Goal: Task Accomplishment & Management: Complete application form

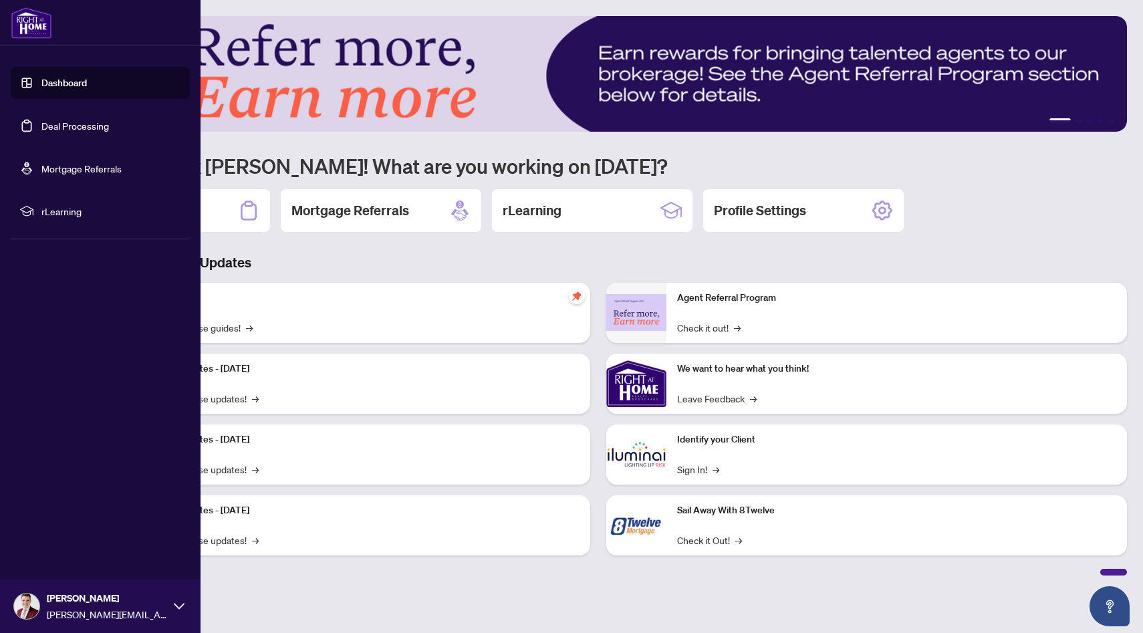
click at [41, 124] on link "Deal Processing" at bounding box center [74, 126] width 67 height 12
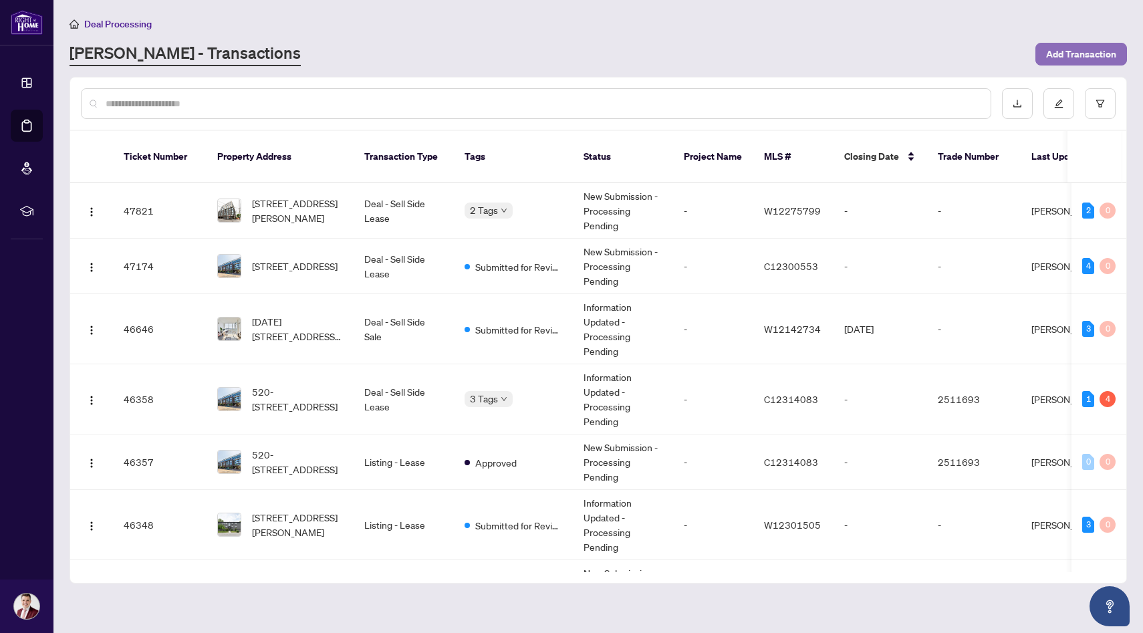
click at [1062, 63] on span "Add Transaction" at bounding box center [1081, 53] width 70 height 21
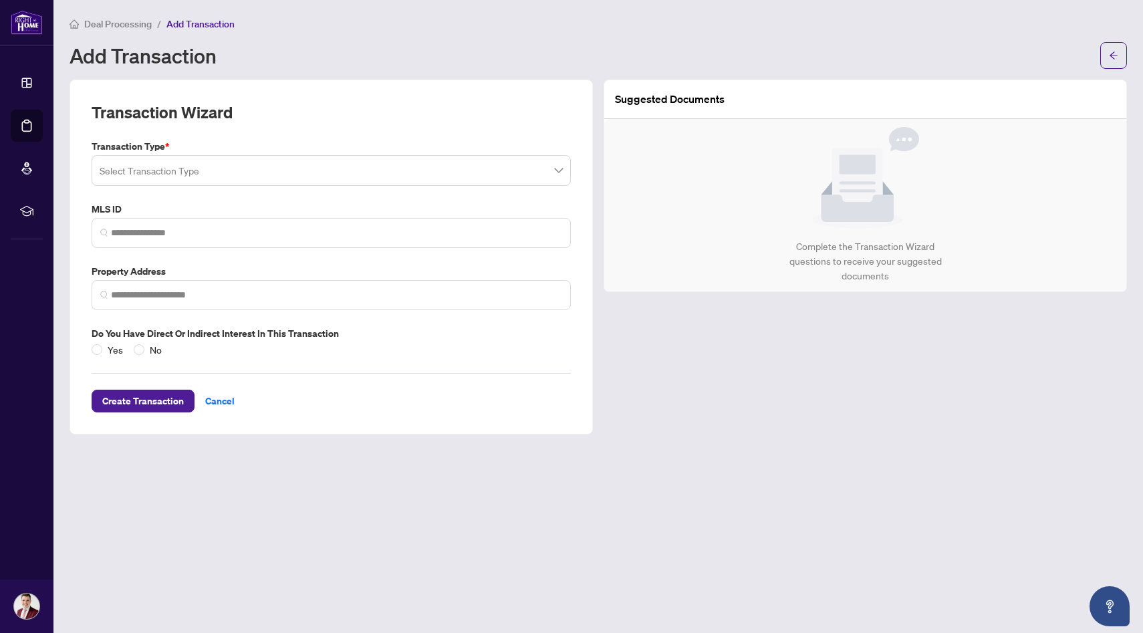
click at [313, 184] on input "search" at bounding box center [325, 172] width 451 height 29
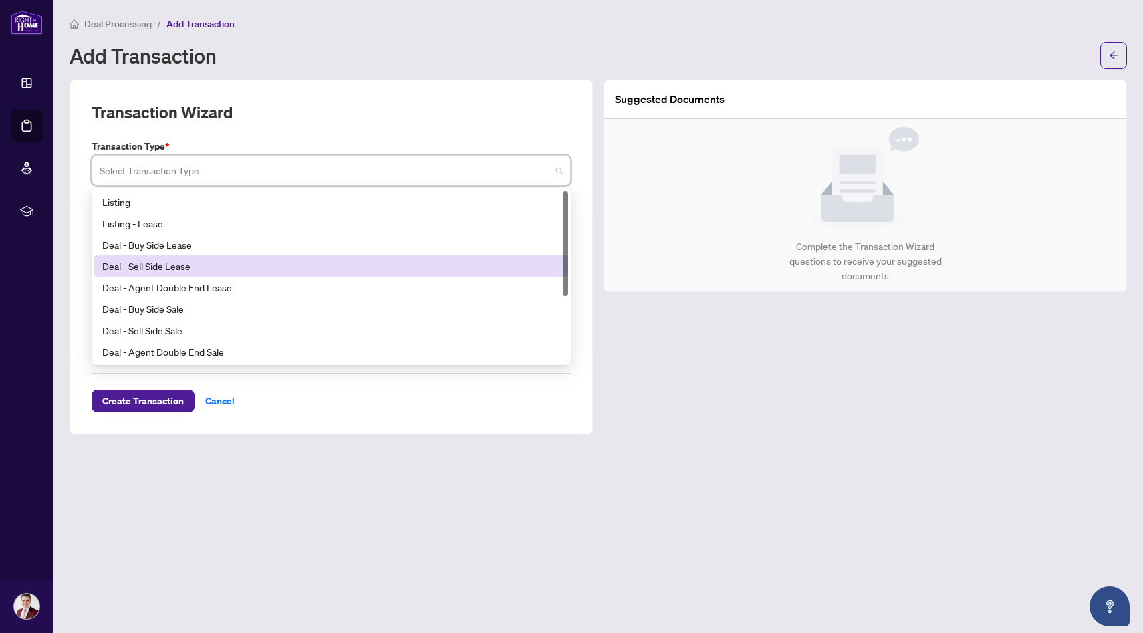
click at [321, 263] on div "Deal - Sell Side Lease" at bounding box center [331, 266] width 458 height 15
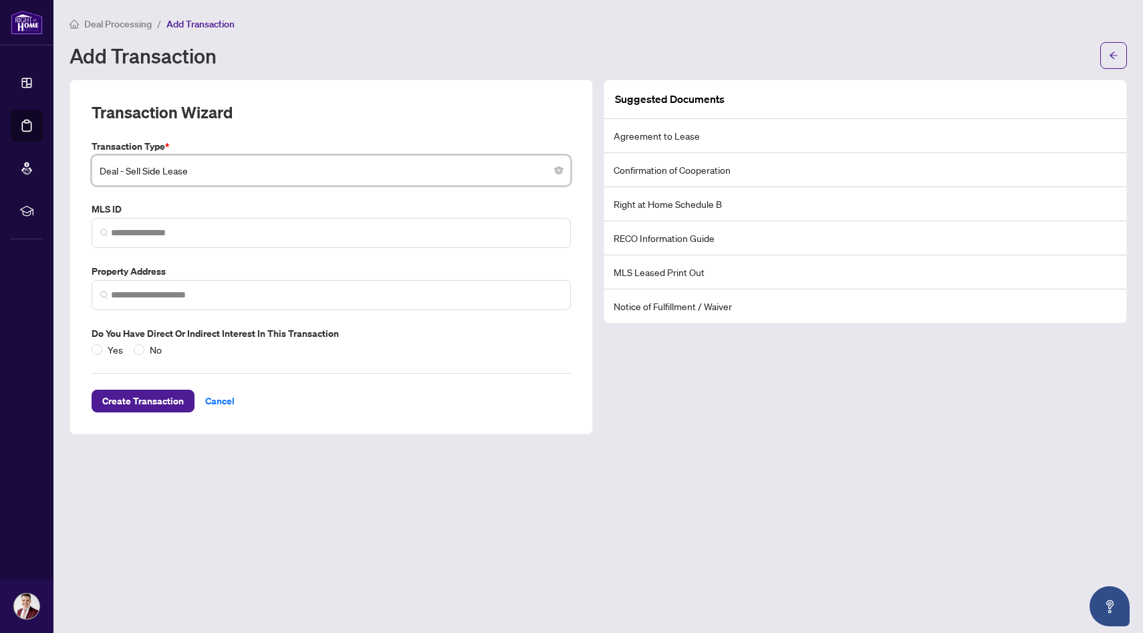
click at [231, 178] on span "Deal - Sell Side Lease" at bounding box center [331, 170] width 463 height 25
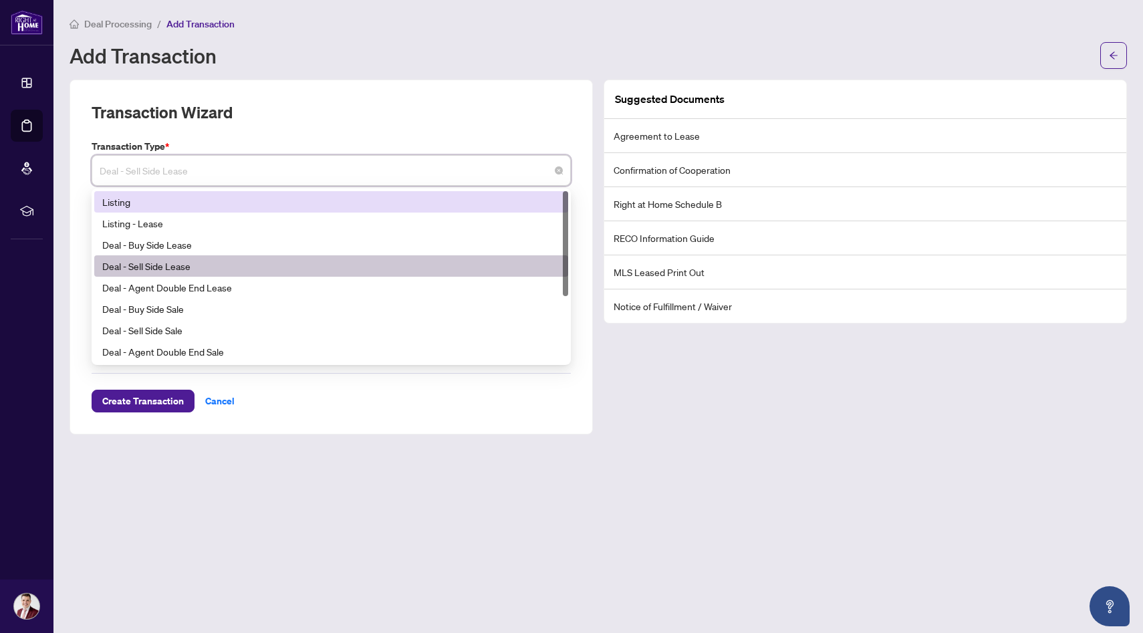
click at [235, 208] on div "Listing" at bounding box center [331, 201] width 458 height 15
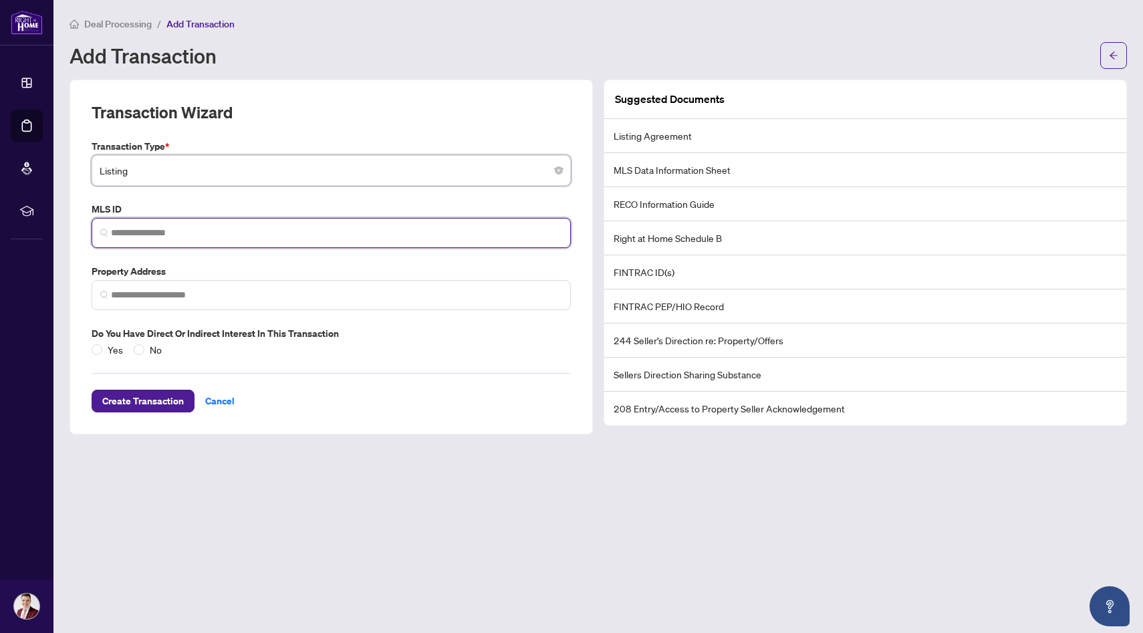
click at [238, 233] on input "search" at bounding box center [336, 233] width 451 height 14
paste input "*********"
type input "*********"
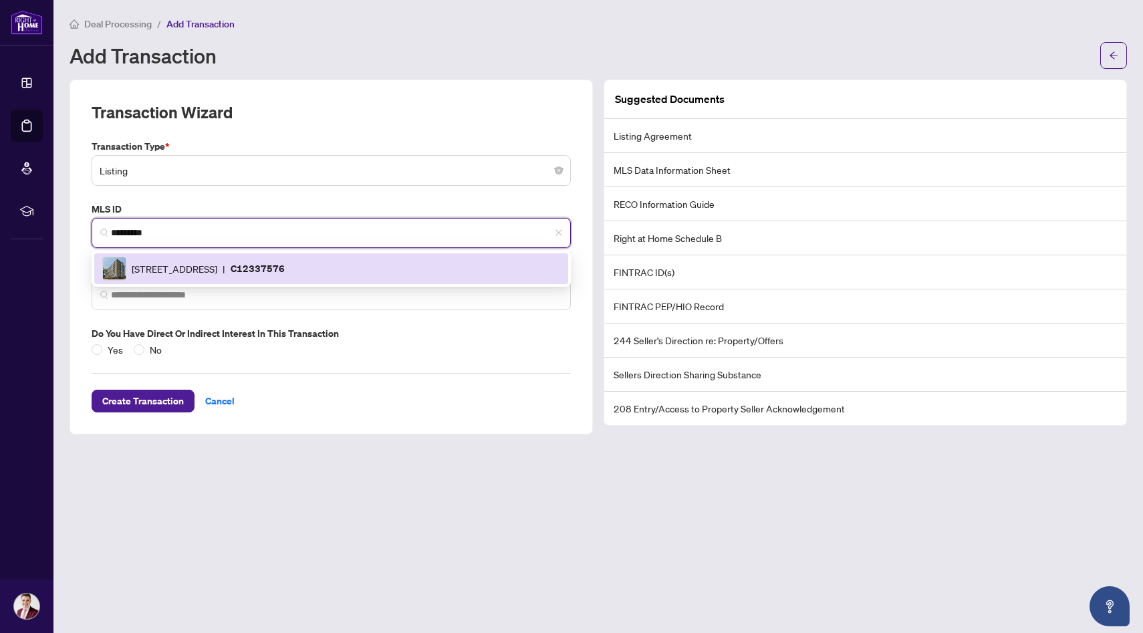
click at [217, 264] on span "[STREET_ADDRESS]" at bounding box center [175, 268] width 86 height 15
type input "**********"
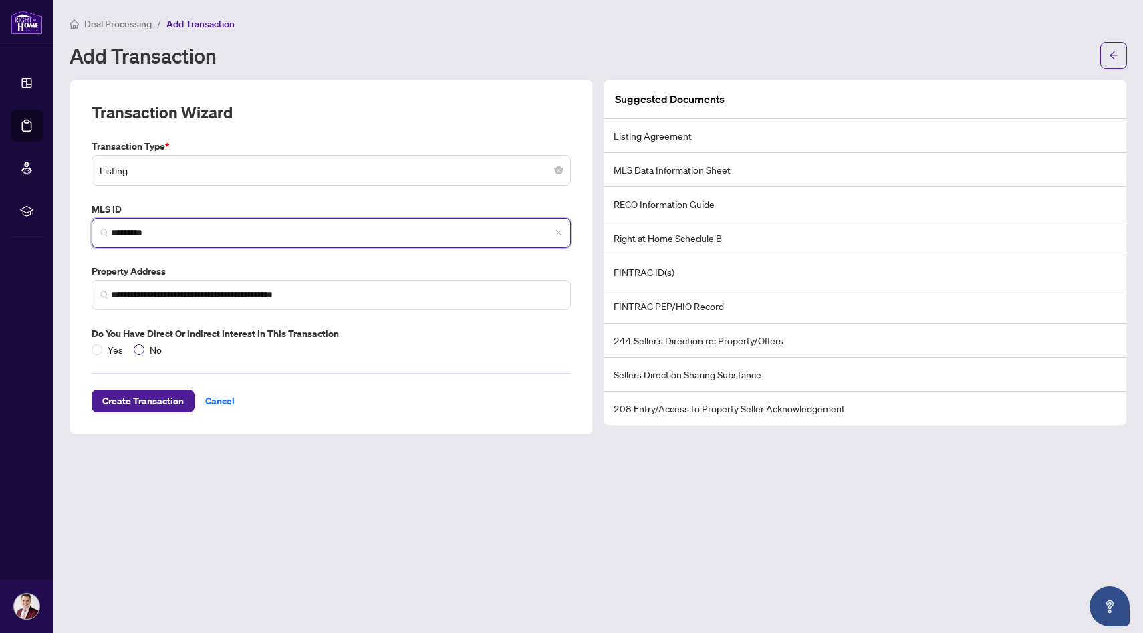
type input "*********"
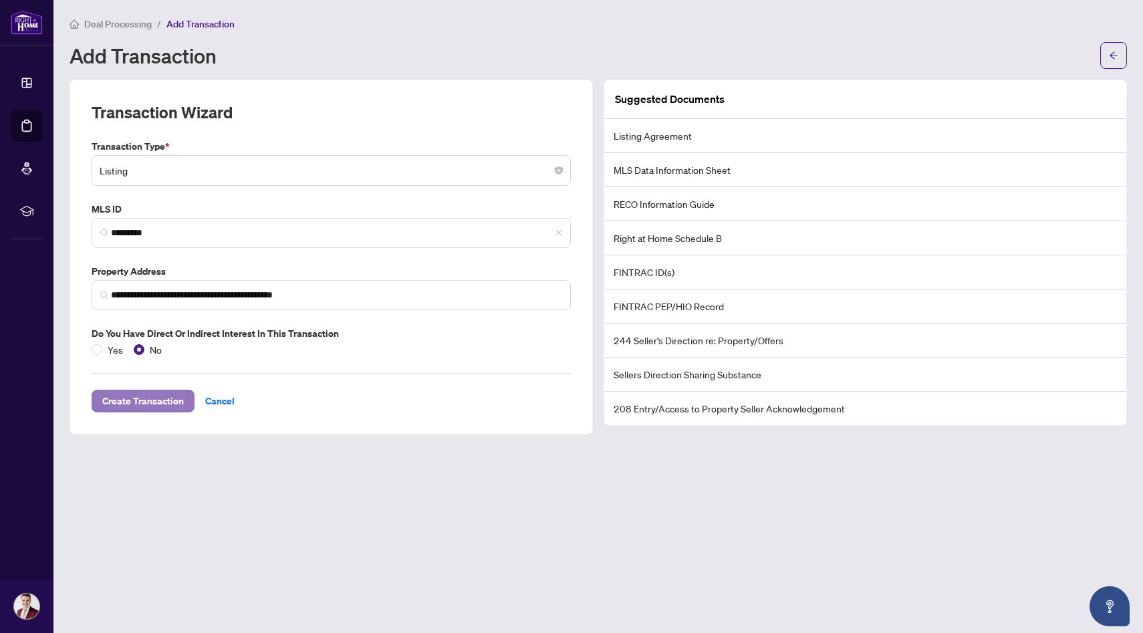
click at [140, 403] on span "Create Transaction" at bounding box center [143, 400] width 82 height 21
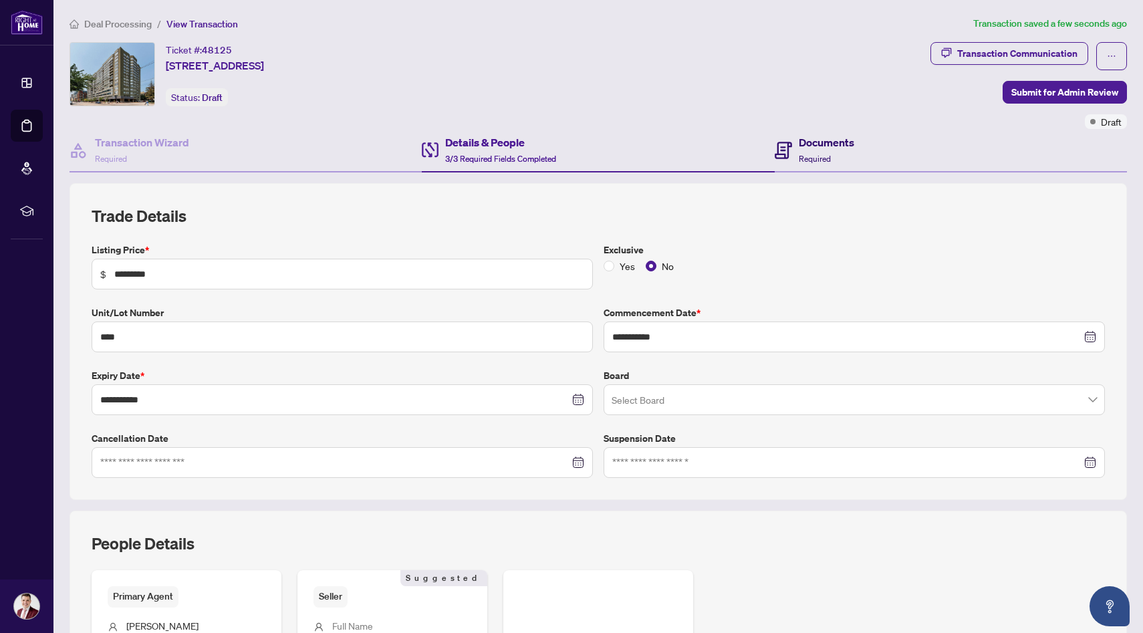
click at [782, 150] on icon at bounding box center [783, 150] width 17 height 17
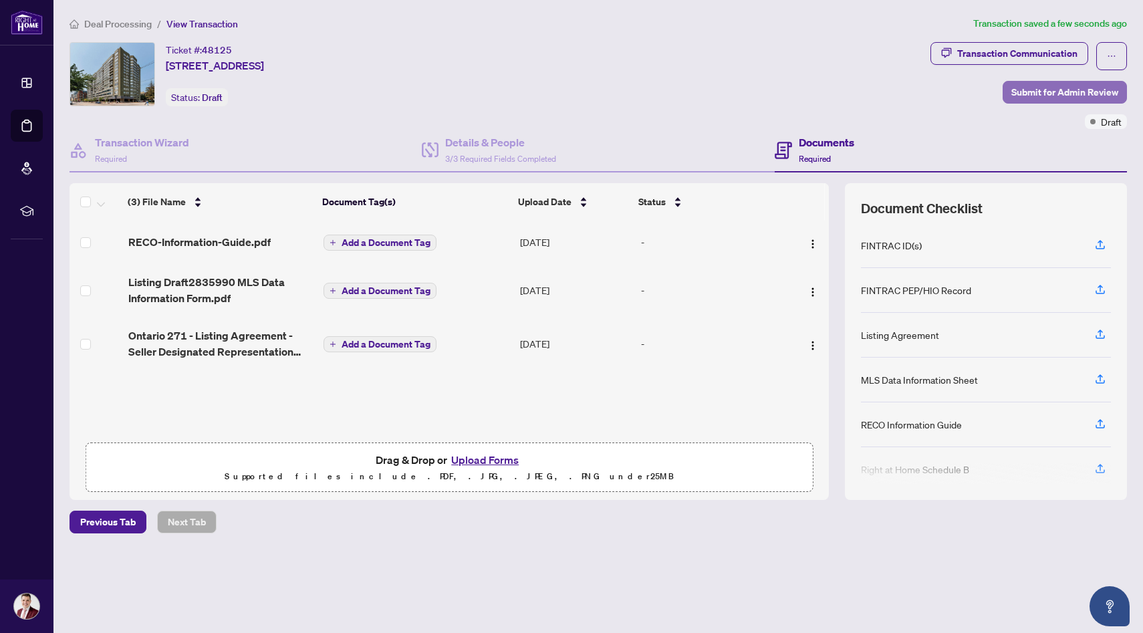
click at [1038, 88] on span "Submit for Admin Review" at bounding box center [1064, 92] width 107 height 21
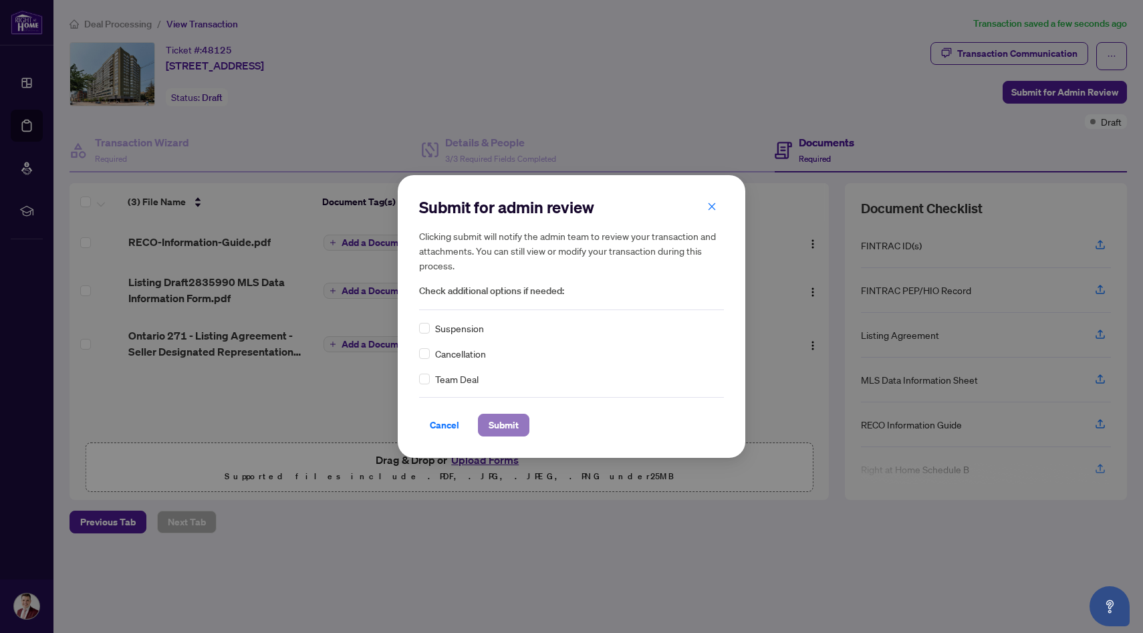
click at [495, 426] on span "Submit" at bounding box center [503, 424] width 30 height 21
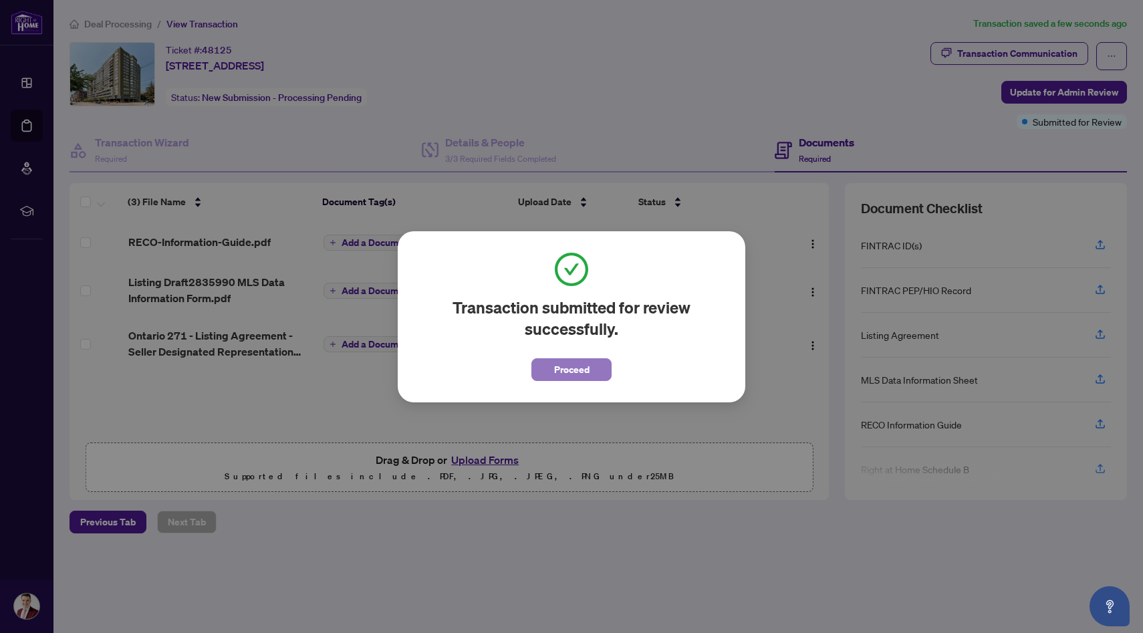
click at [563, 368] on span "Proceed" at bounding box center [571, 369] width 35 height 21
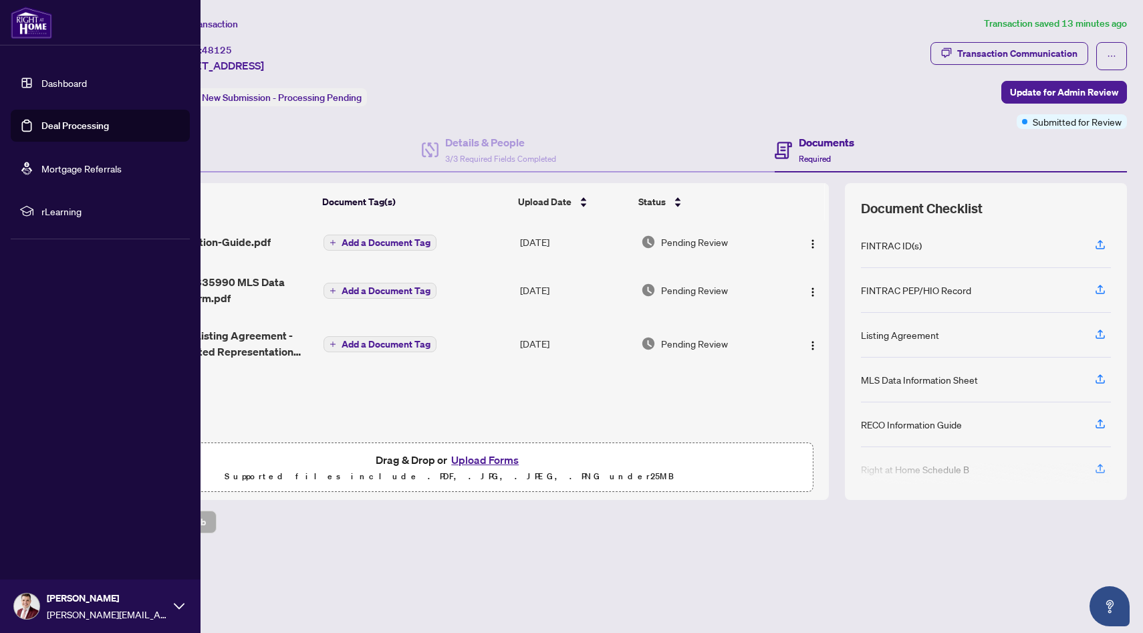
click at [53, 83] on link "Dashboard" at bounding box center [63, 83] width 45 height 12
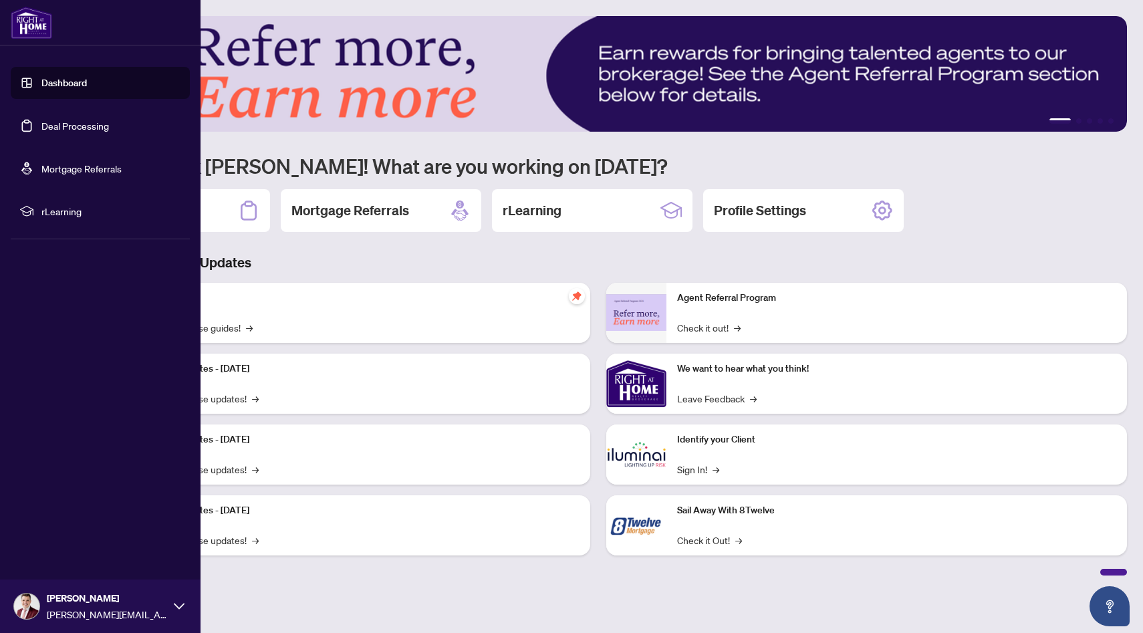
click at [64, 124] on link "Deal Processing" at bounding box center [74, 126] width 67 height 12
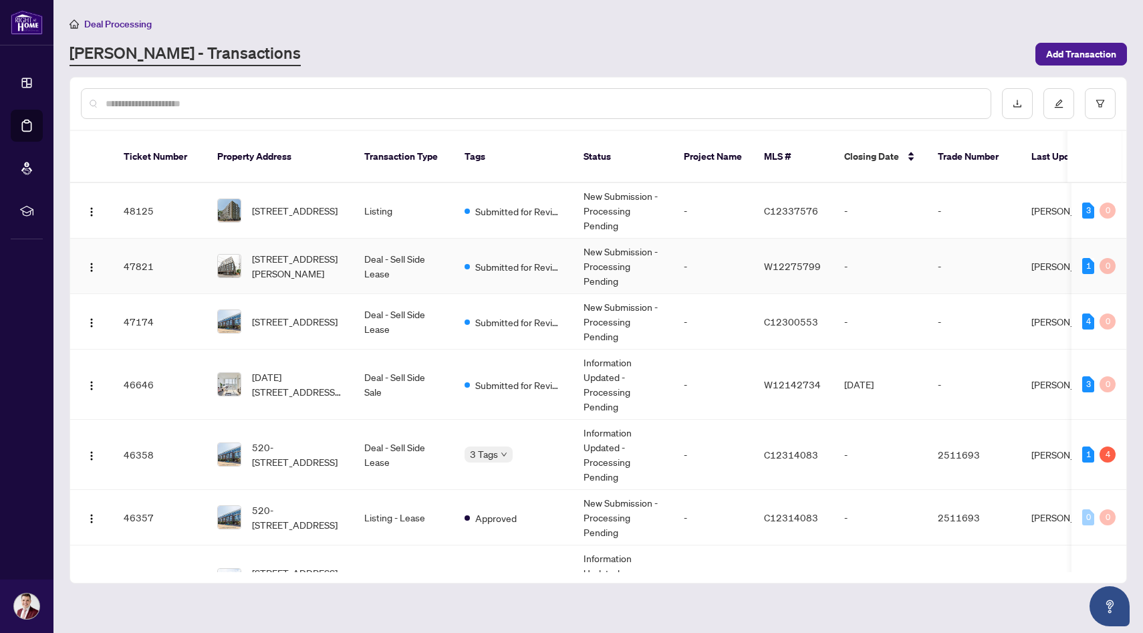
click at [354, 262] on td "Deal - Sell Side Lease" at bounding box center [404, 266] width 100 height 55
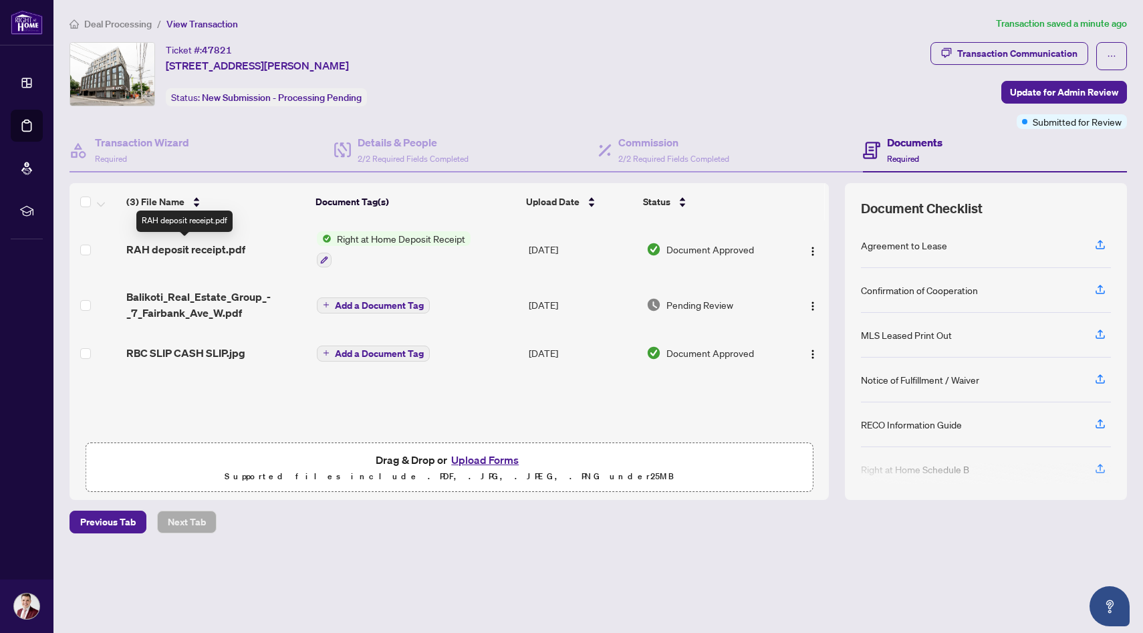
click at [220, 253] on span "RAH deposit receipt.pdf" at bounding box center [185, 249] width 119 height 16
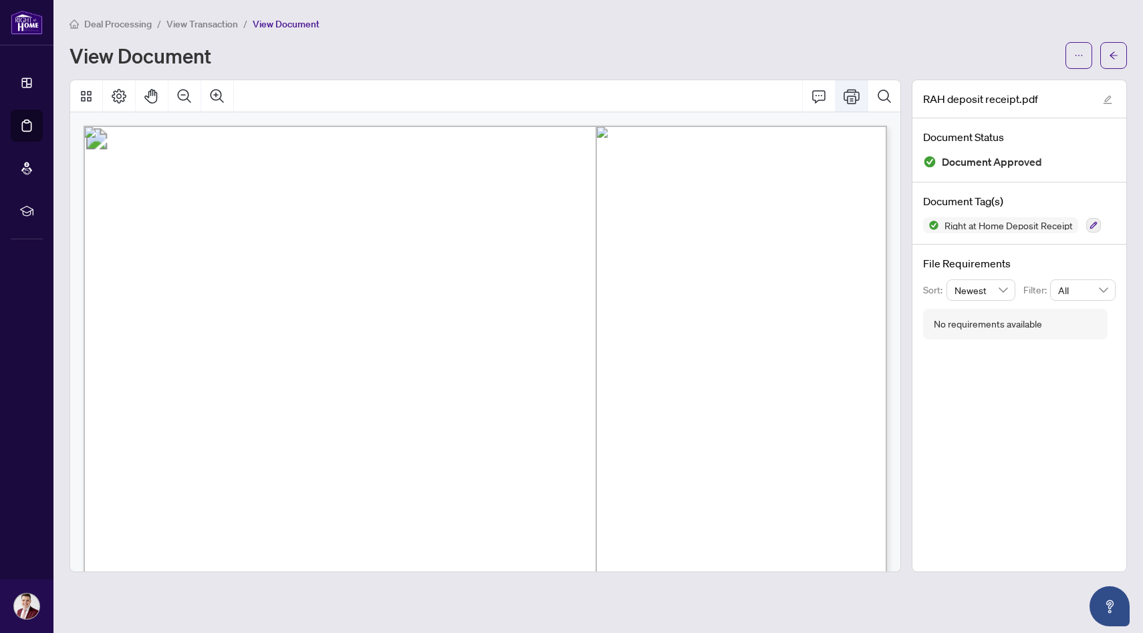
click at [853, 94] on icon "Print" at bounding box center [851, 96] width 16 height 16
